Goal: Information Seeking & Learning: Learn about a topic

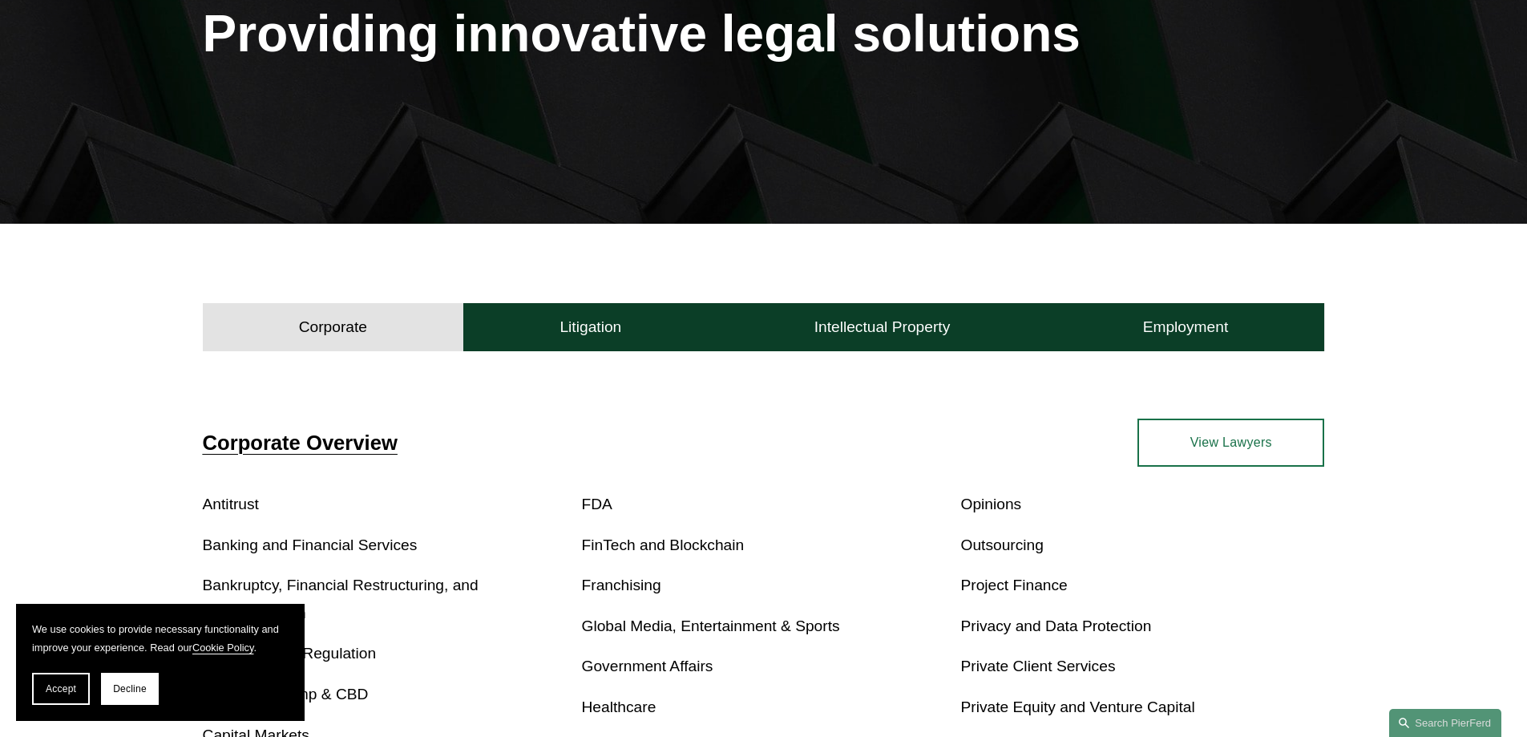
scroll to position [160, 0]
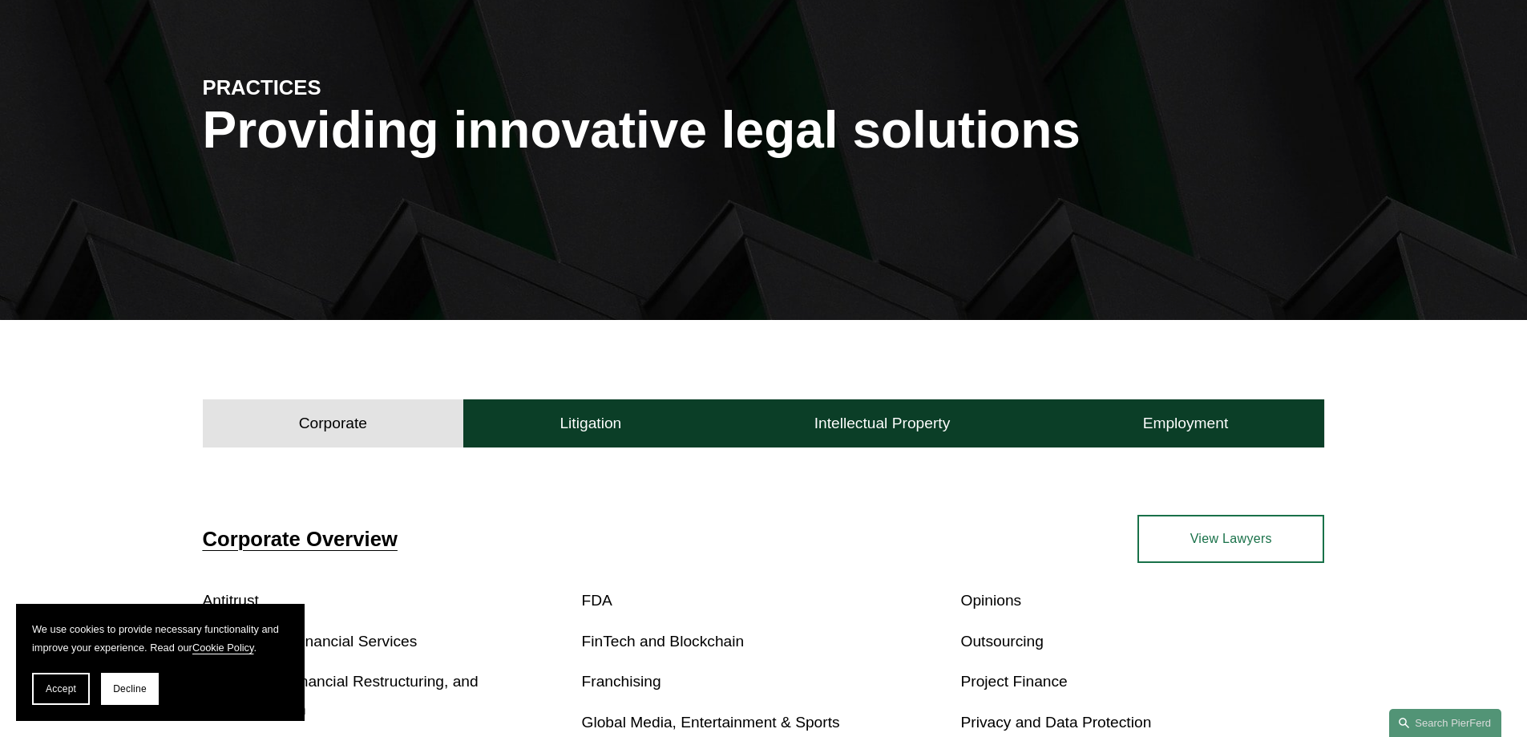
click at [1206, 548] on link "View Lawyers" at bounding box center [1231, 539] width 187 height 48
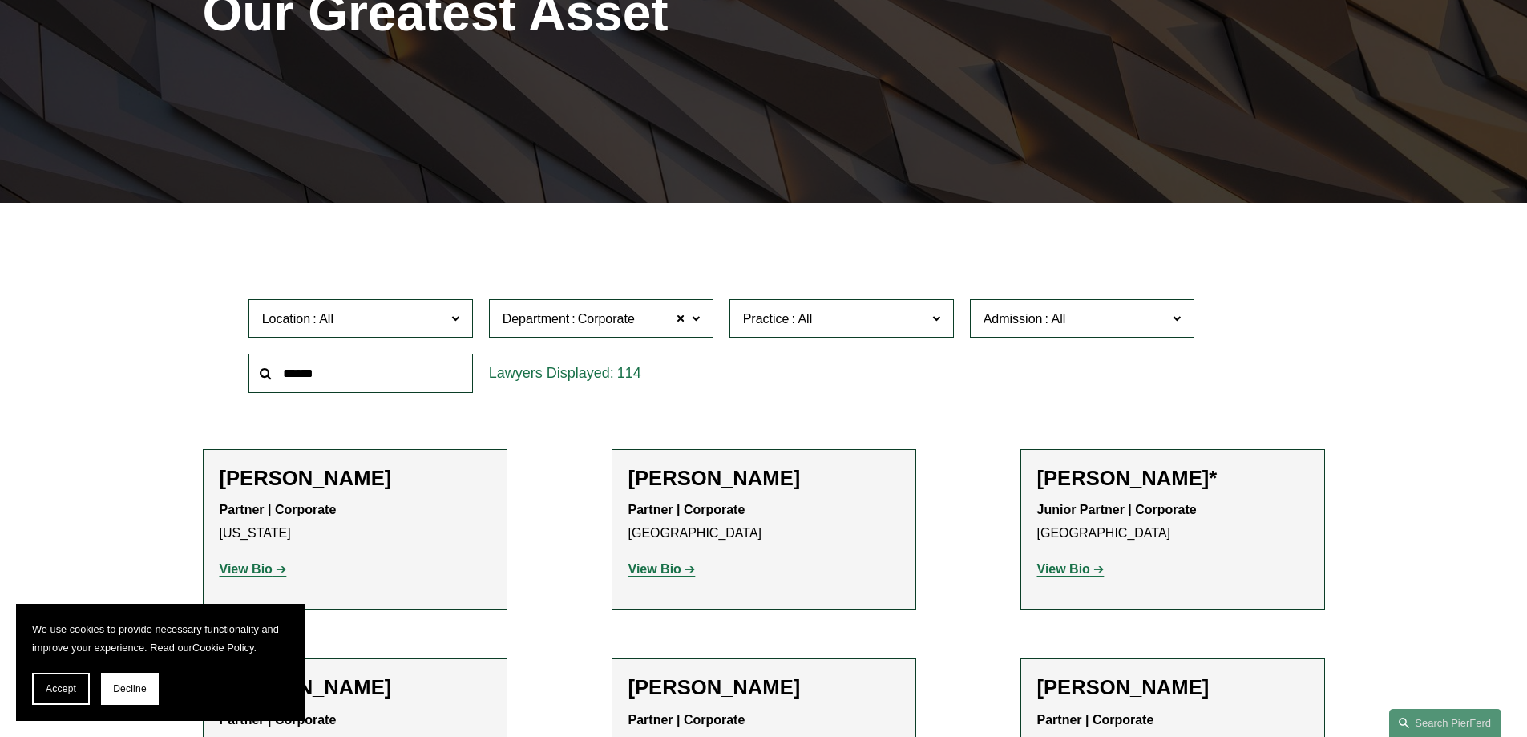
scroll to position [241, 0]
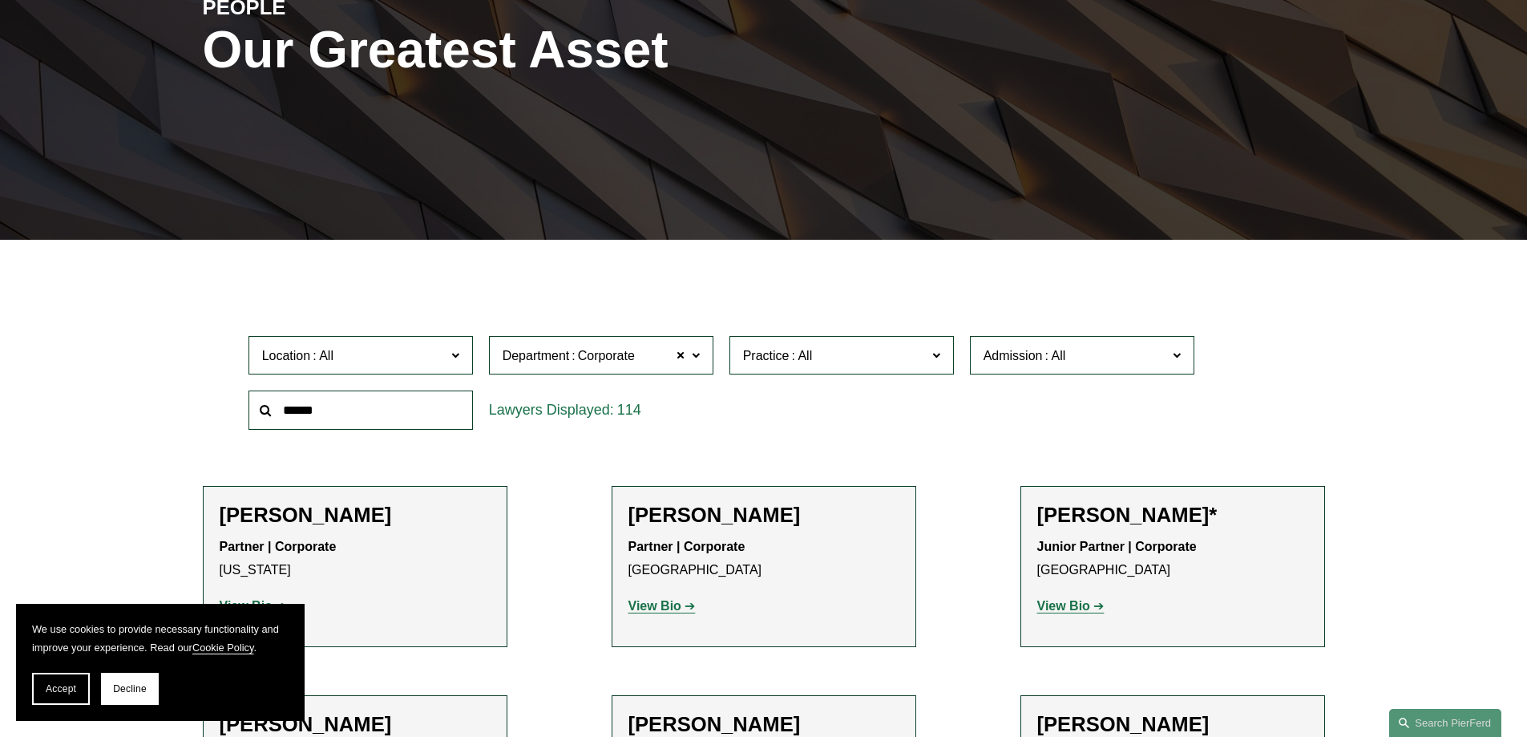
click at [459, 353] on span at bounding box center [455, 354] width 8 height 21
click at [0, 0] on link "All" at bounding box center [0, 0] width 0 height 0
click at [418, 416] on input "text" at bounding box center [361, 409] width 224 height 39
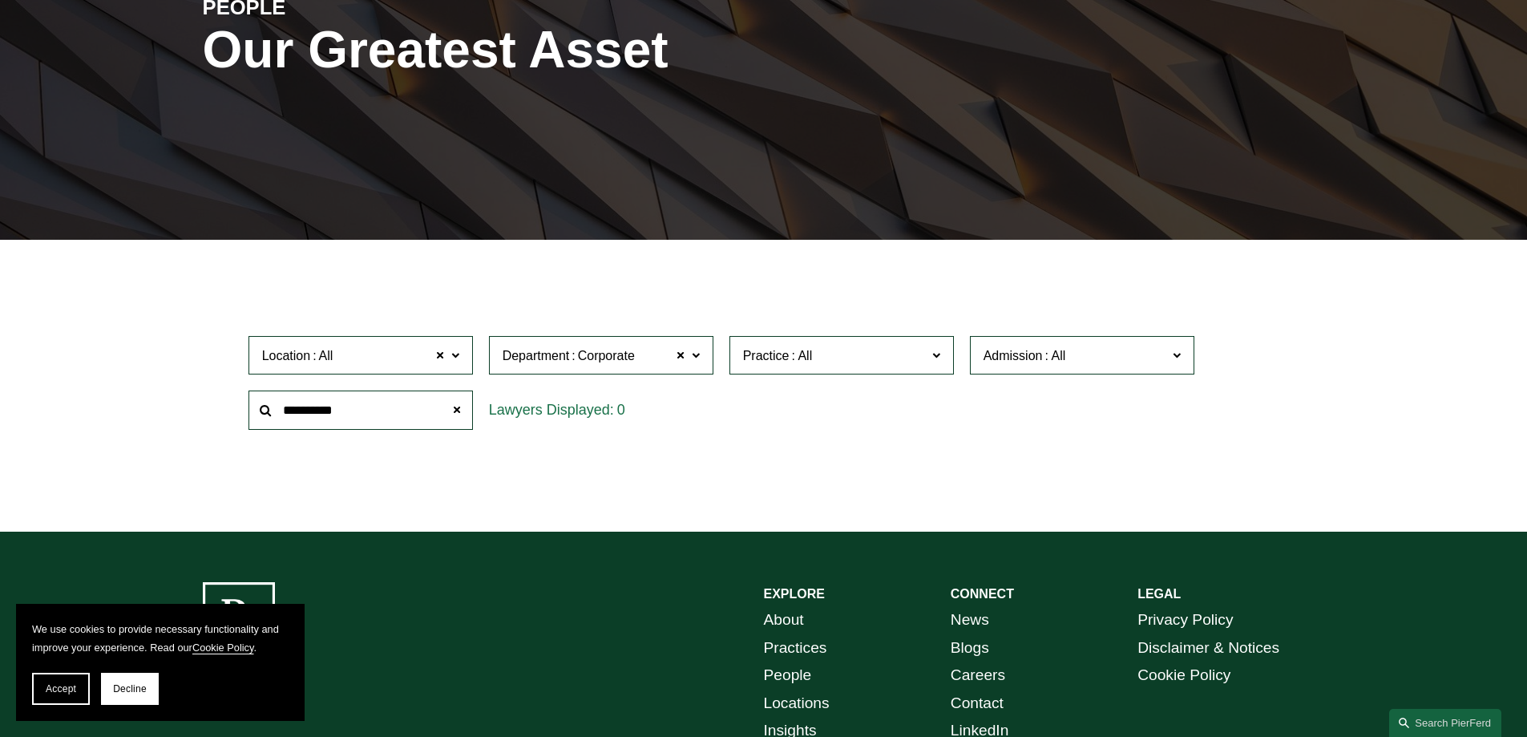
type input "**********"
click at [865, 418] on div "Location All All All Atlanta Austin Boston Charlotte Chicago Cincinnati Clevela…" at bounding box center [764, 383] width 1047 height 110
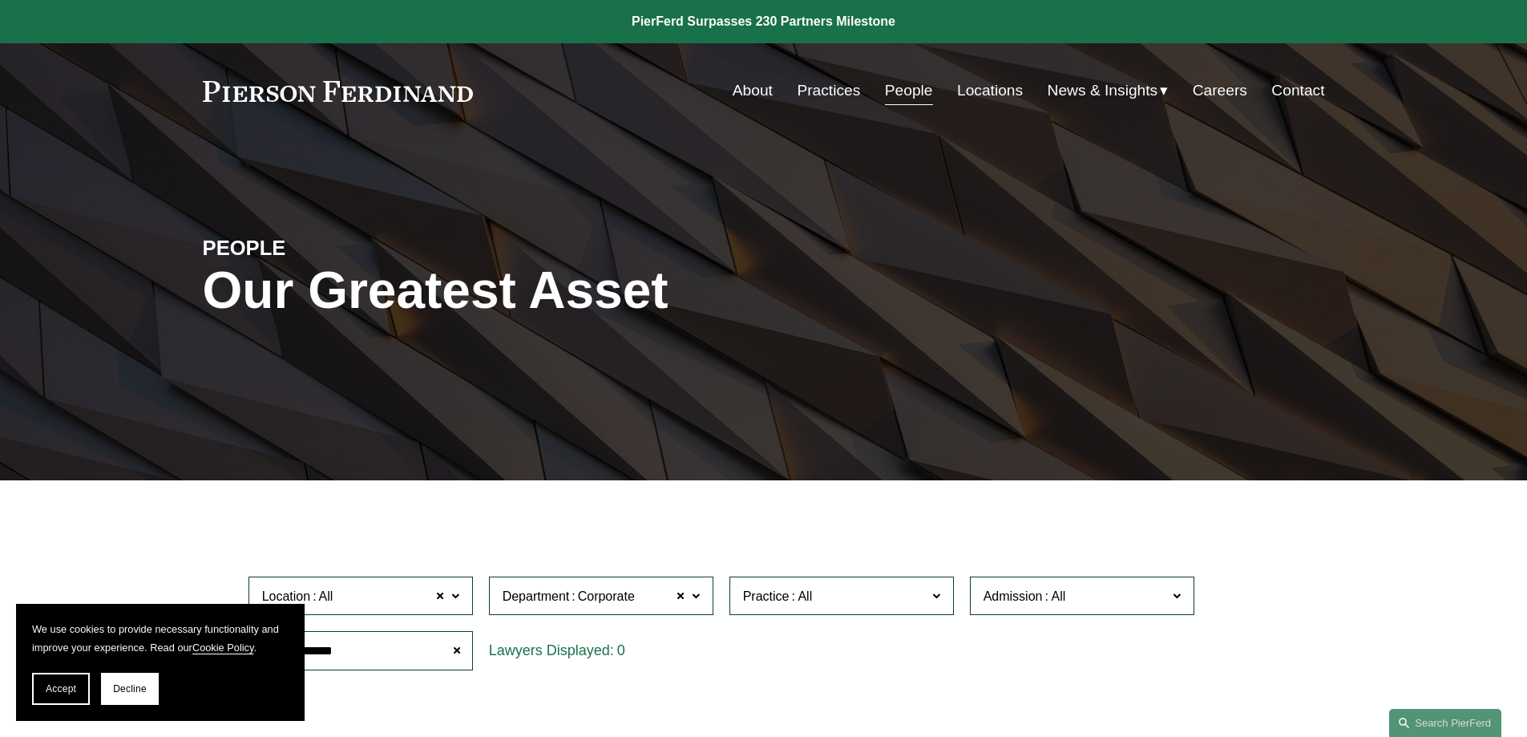
click at [988, 83] on link "Locations" at bounding box center [990, 90] width 66 height 30
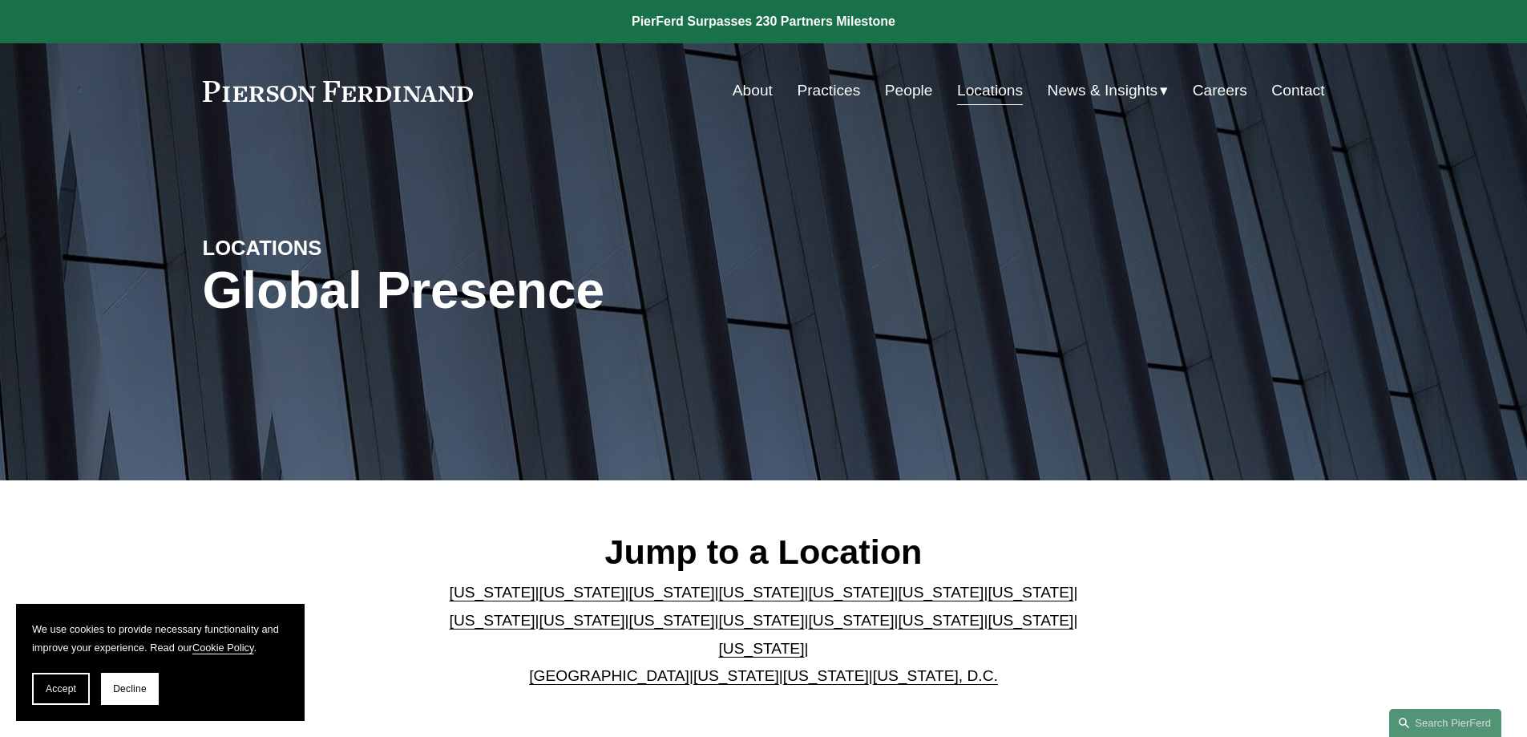
click at [540, 600] on link "[US_STATE]" at bounding box center [583, 592] width 86 height 17
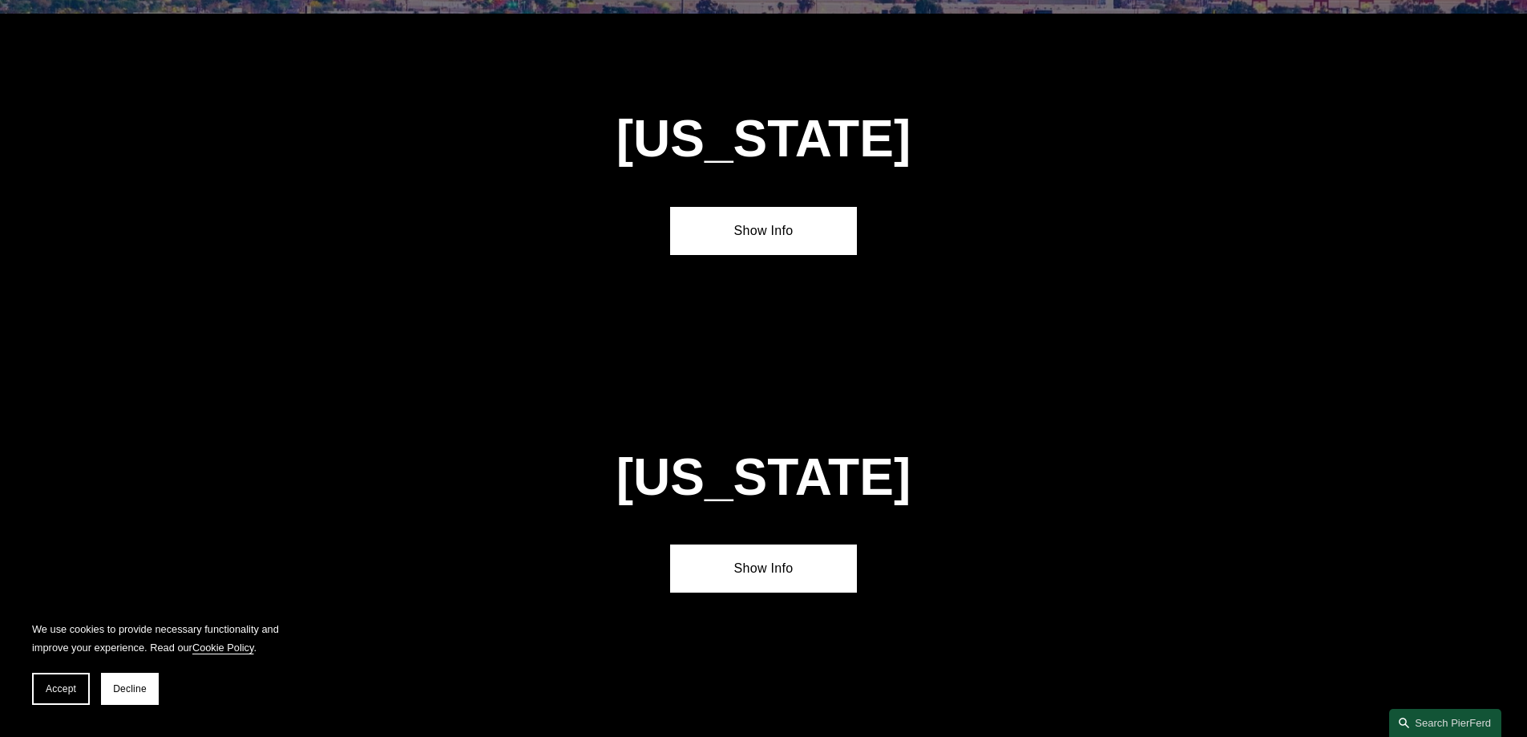
scroll to position [1065, 0]
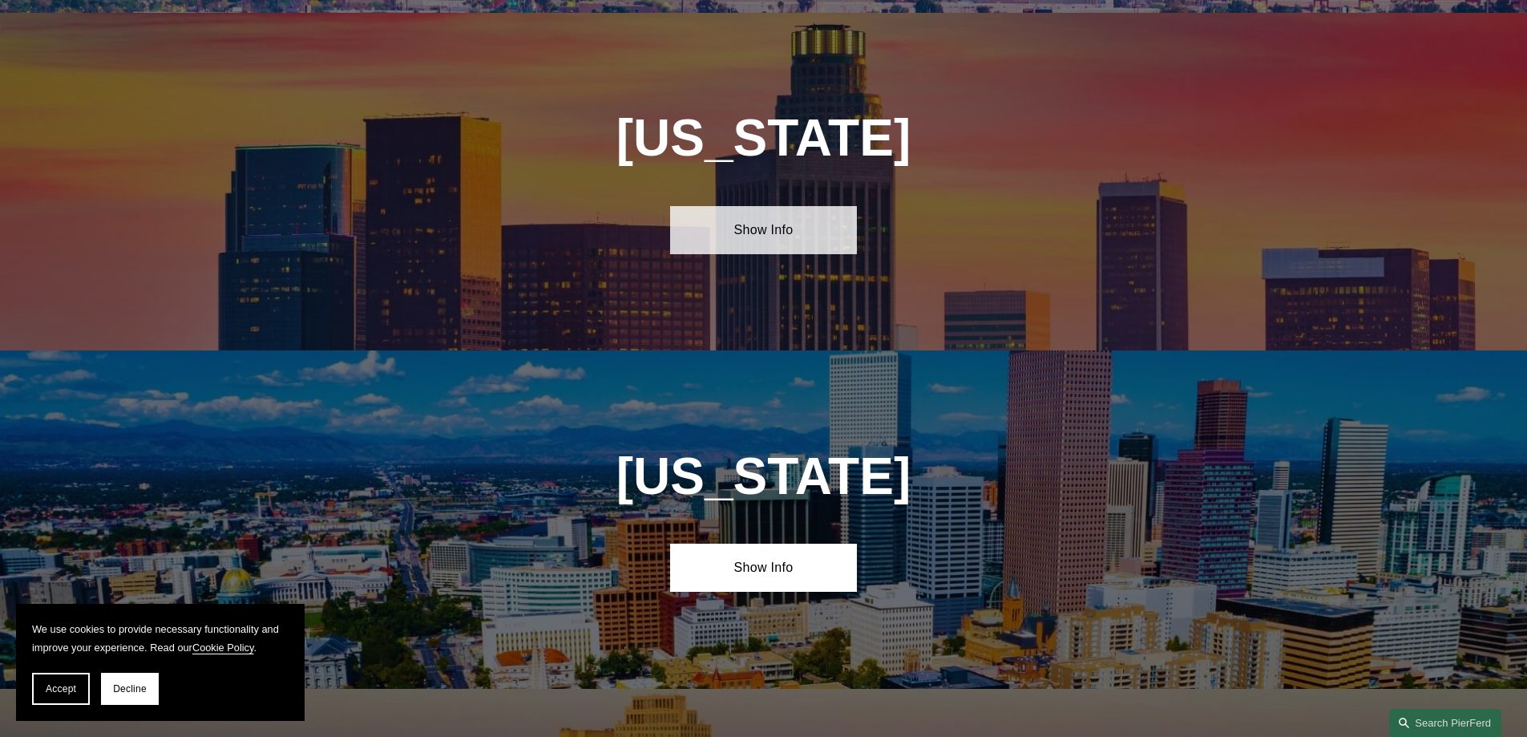
click at [748, 225] on link "Show Info" at bounding box center [763, 230] width 187 height 48
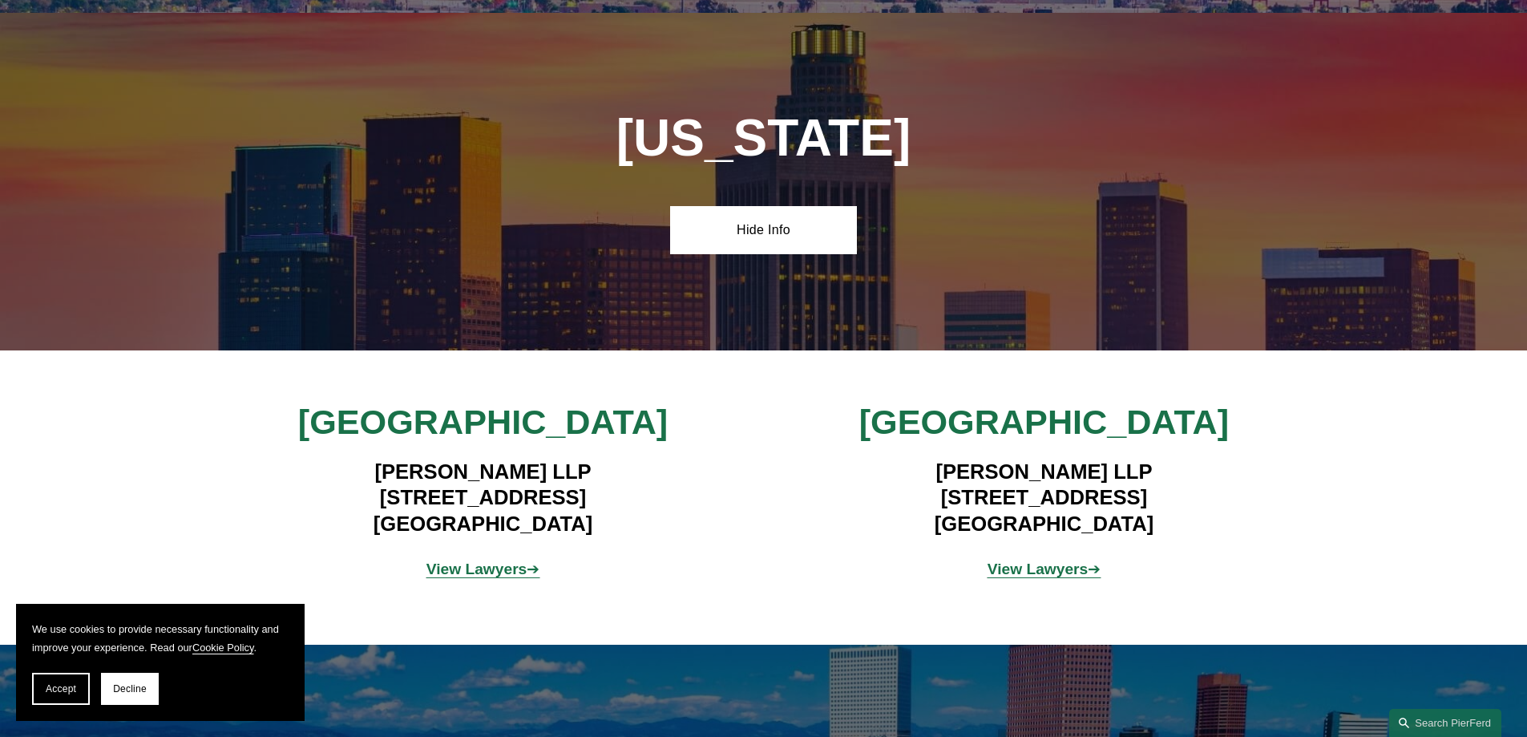
click at [472, 560] on strong "View Lawyers" at bounding box center [477, 568] width 101 height 17
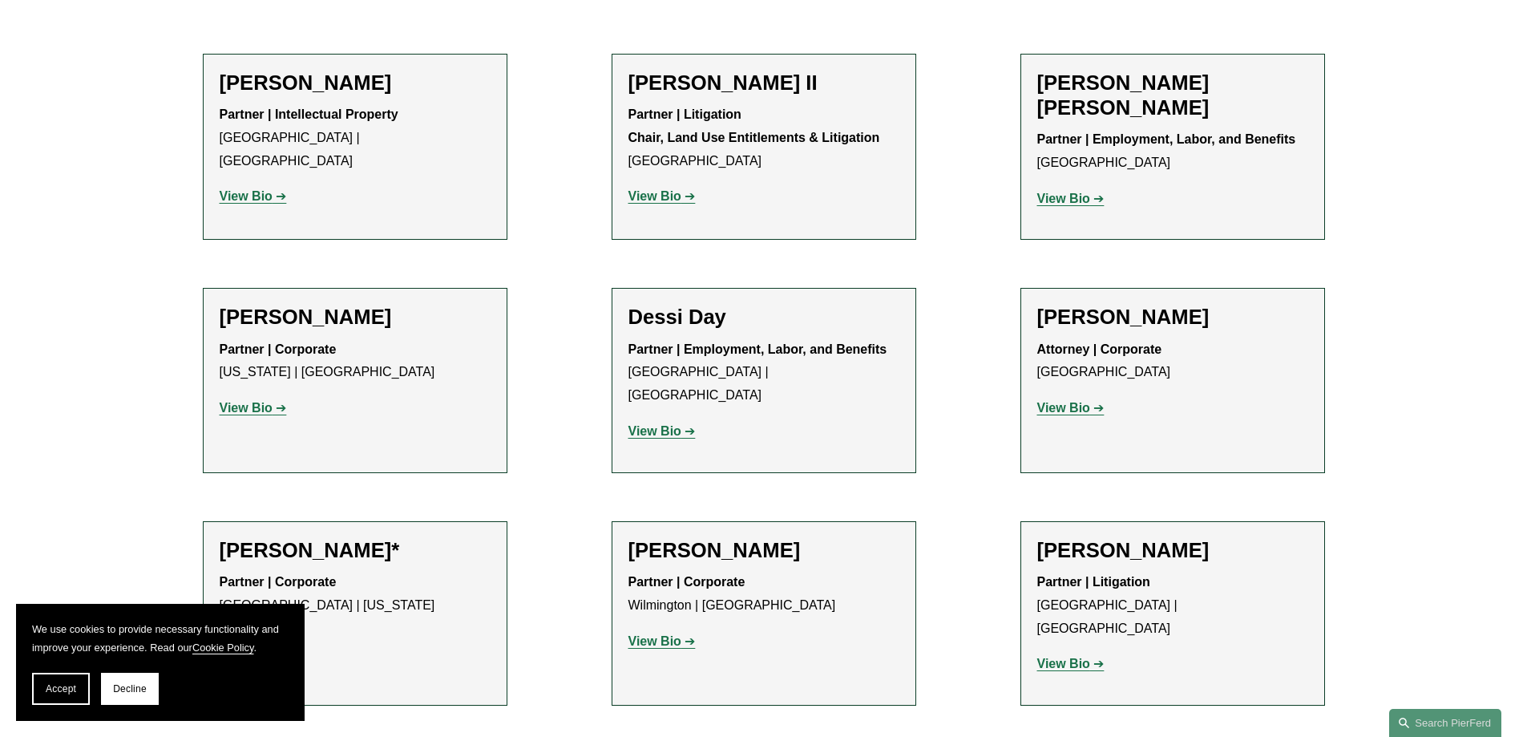
scroll to position [722, 0]
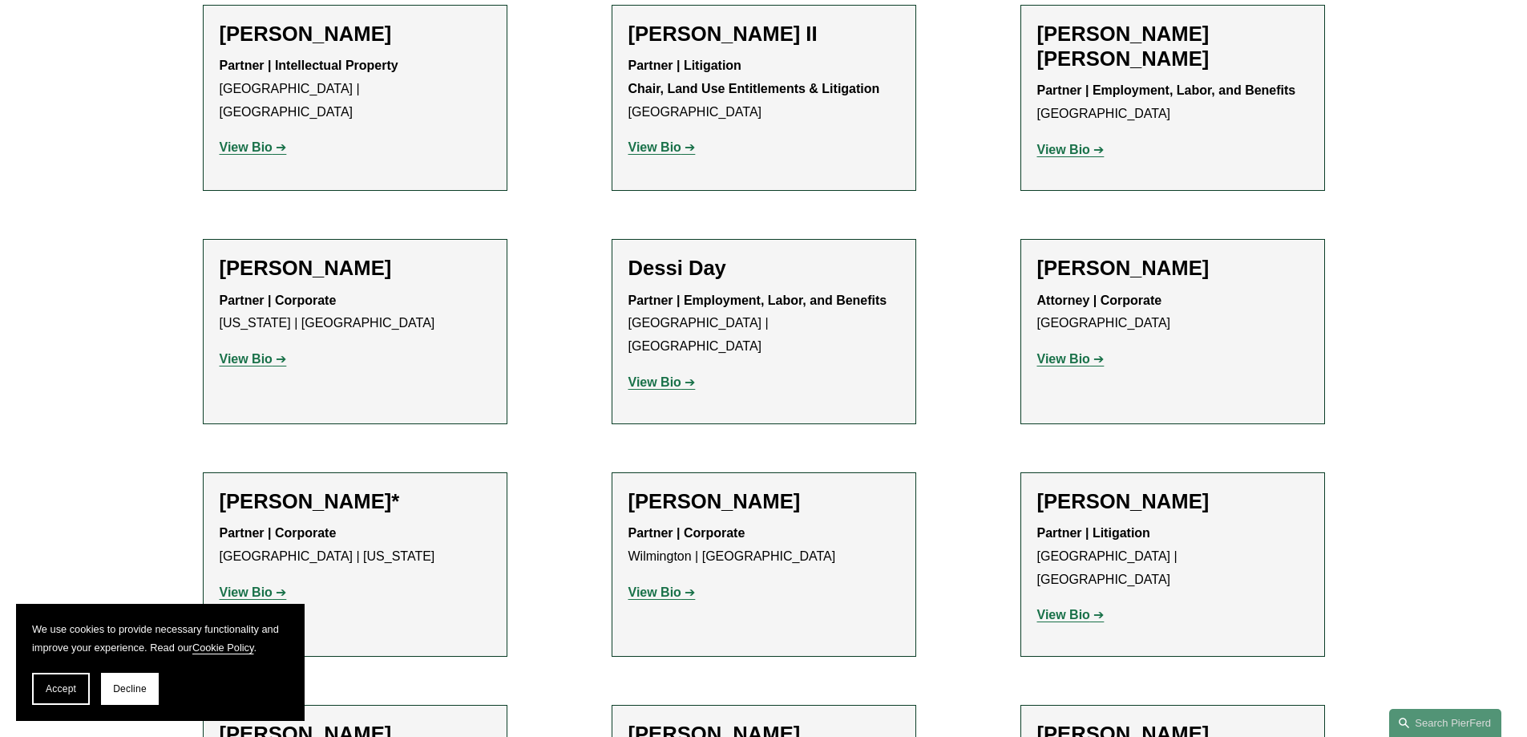
click at [639, 145] on strong "View Bio" at bounding box center [655, 147] width 53 height 14
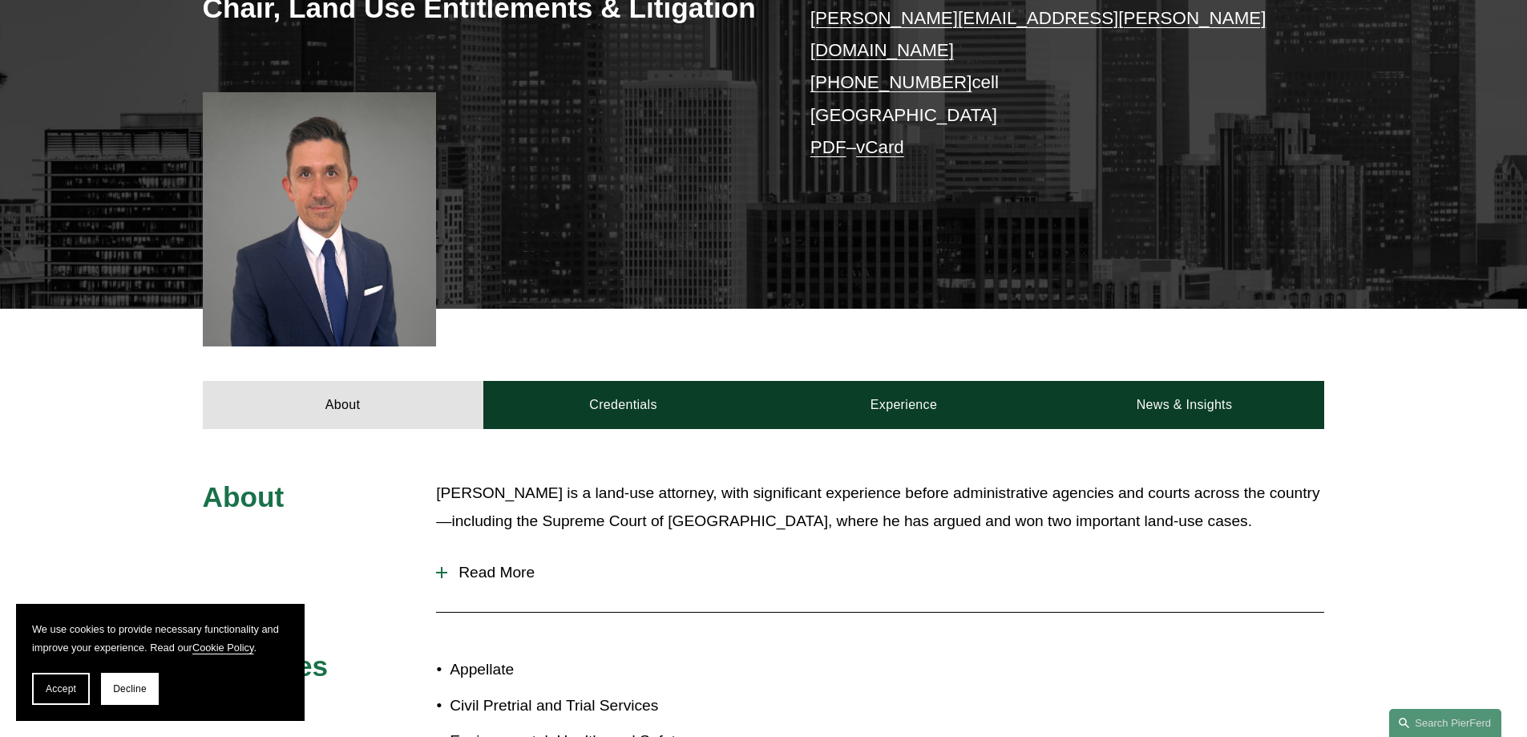
scroll to position [401, 0]
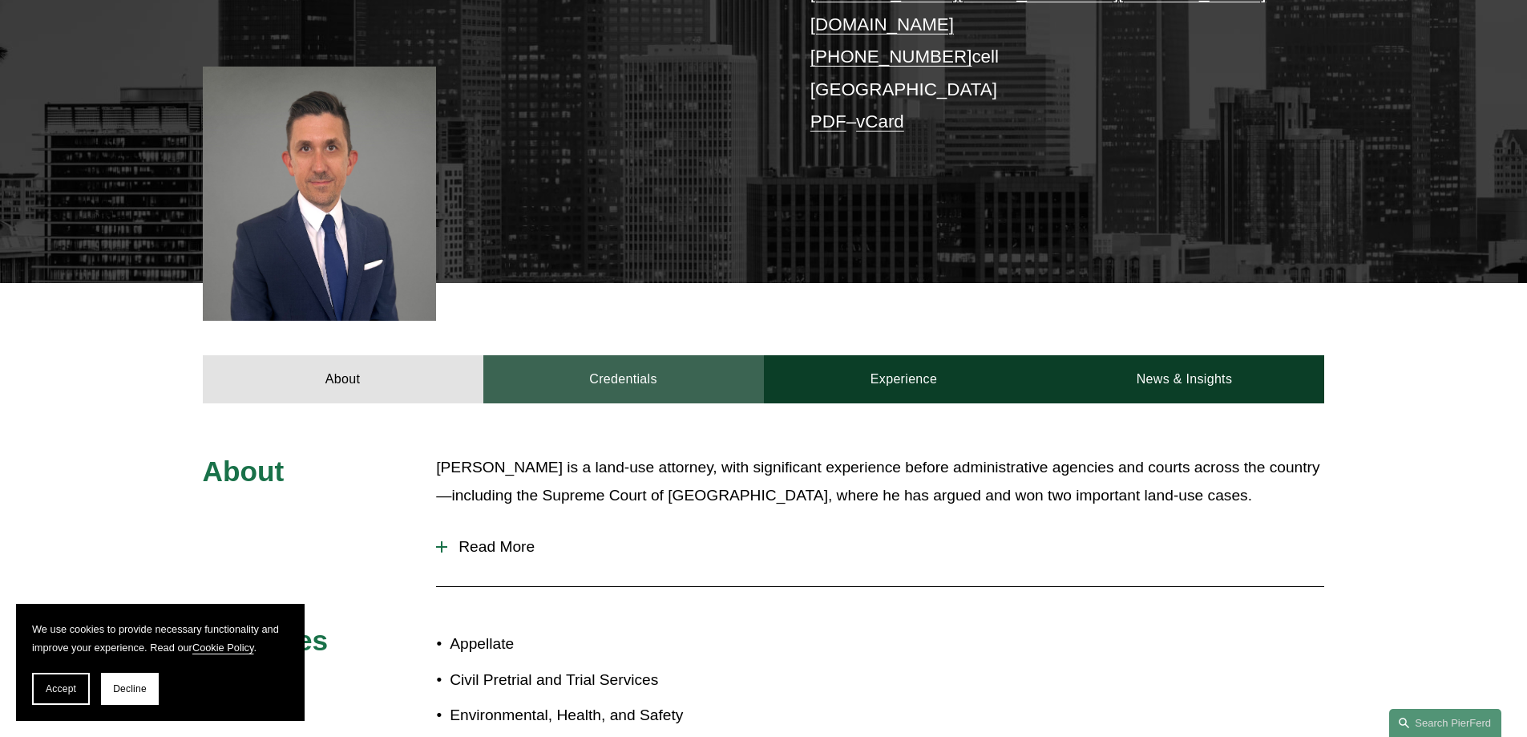
click at [649, 355] on link "Credentials" at bounding box center [623, 379] width 281 height 48
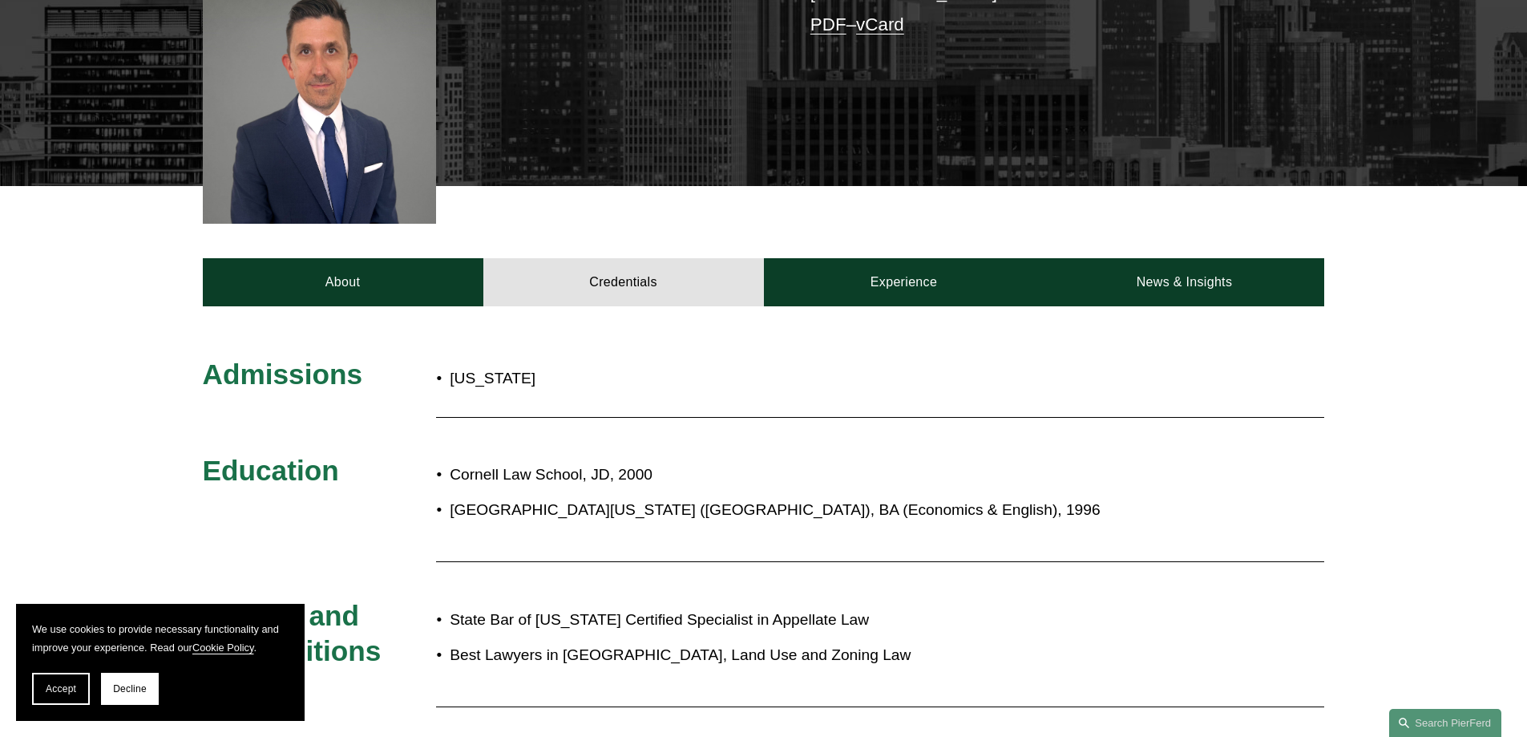
scroll to position [321, 0]
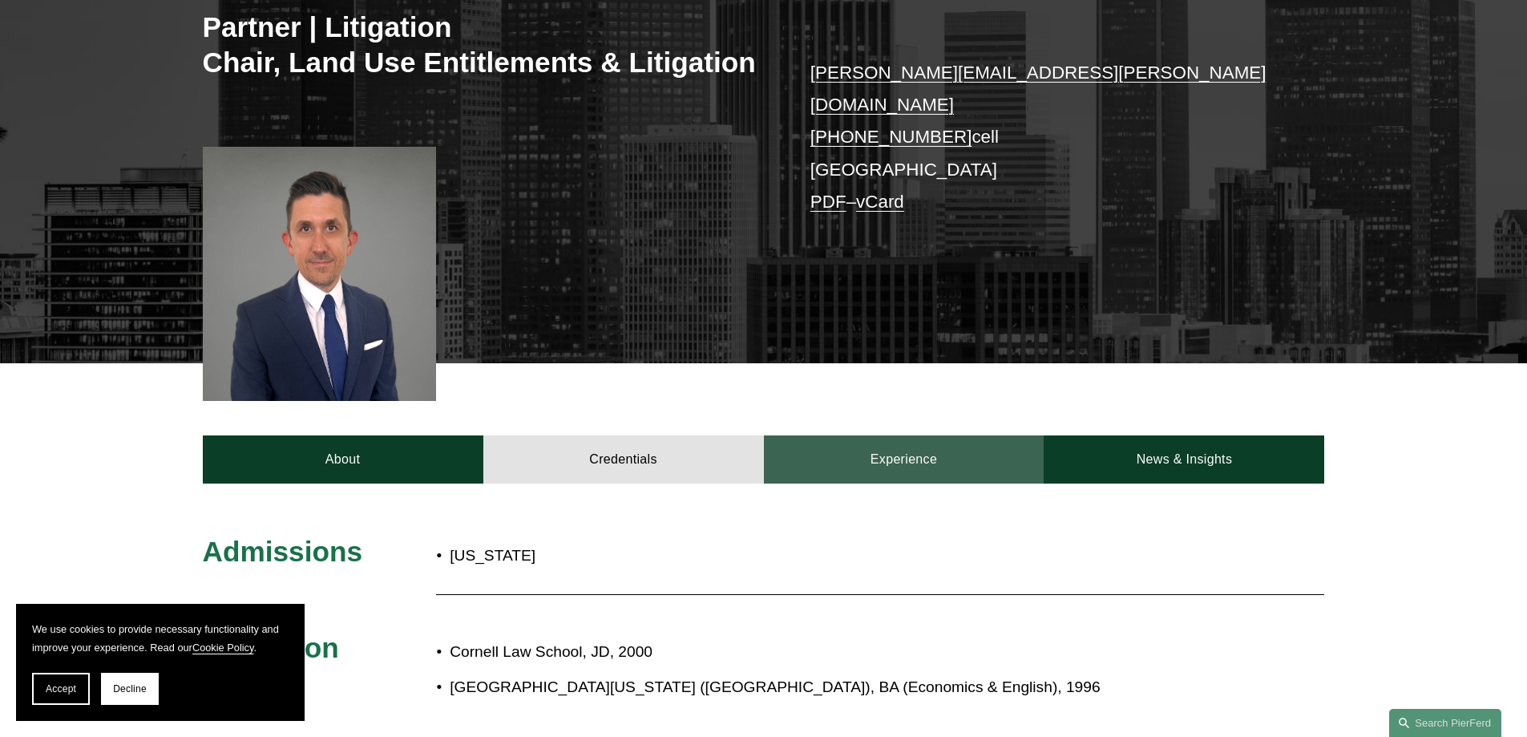
click at [918, 440] on link "Experience" at bounding box center [904, 459] width 281 height 48
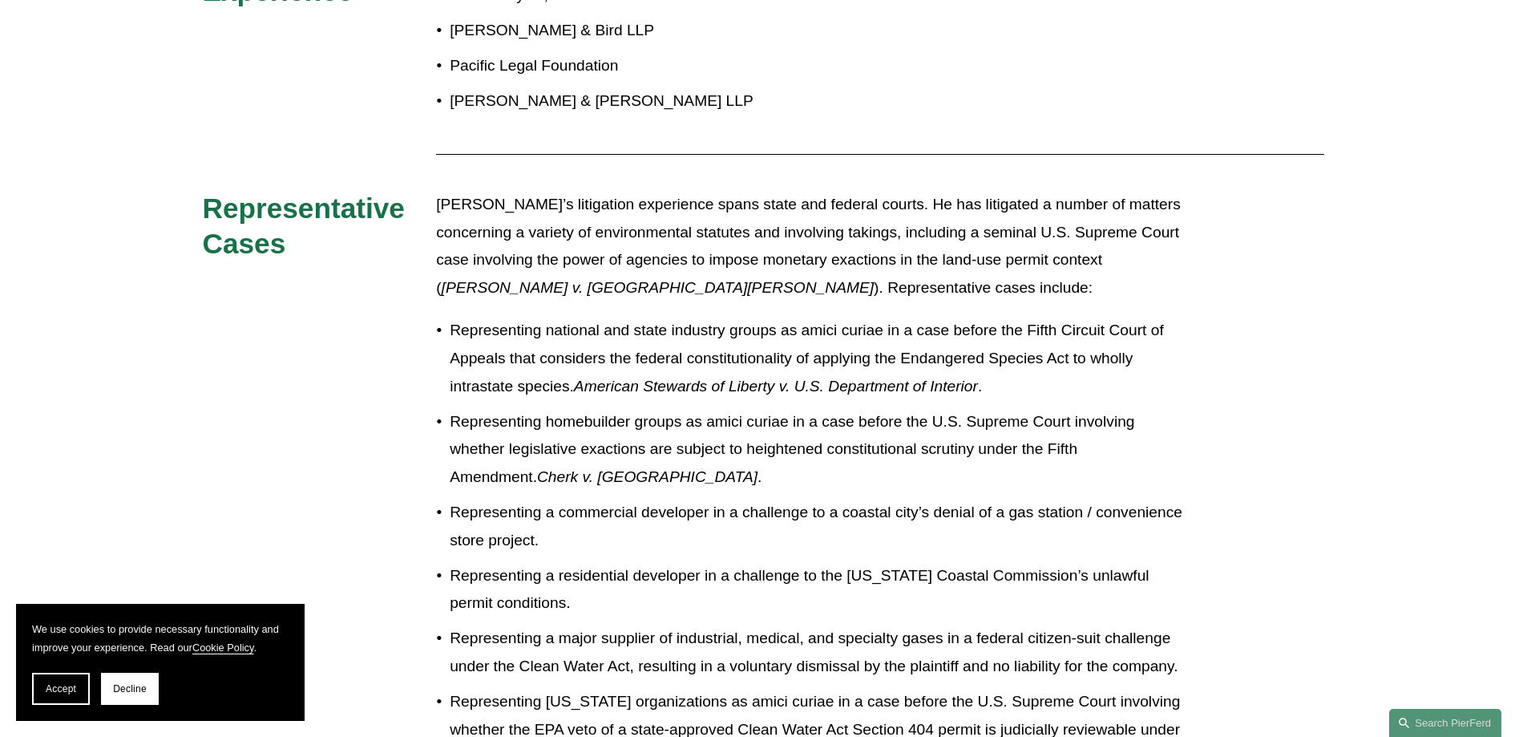
scroll to position [401, 0]
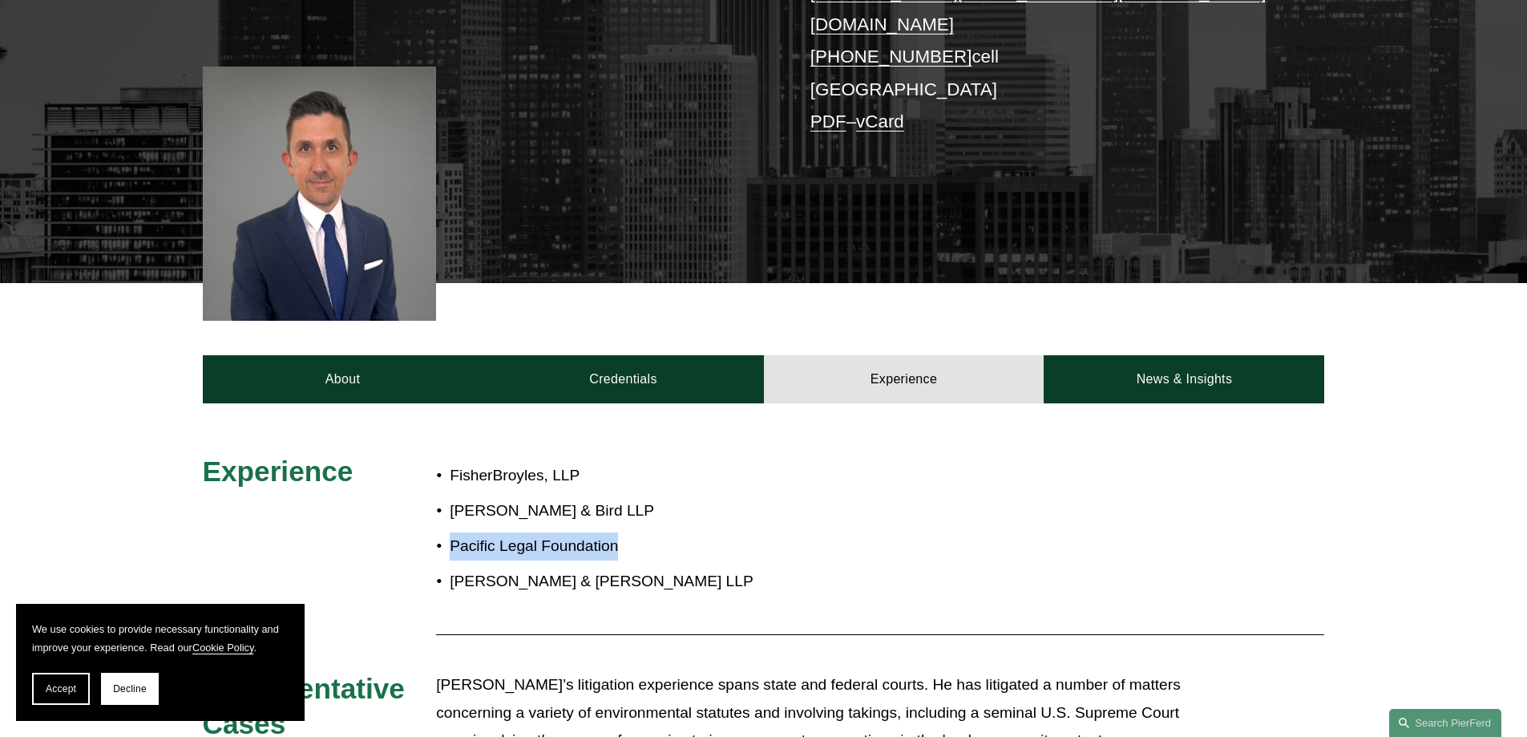
drag, startPoint x: 626, startPoint y: 531, endPoint x: 452, endPoint y: 532, distance: 174.0
click at [452, 532] on p "Pacific Legal Foundation" at bounding box center [817, 546] width 734 height 28
